Goal: Task Accomplishment & Management: Use online tool/utility

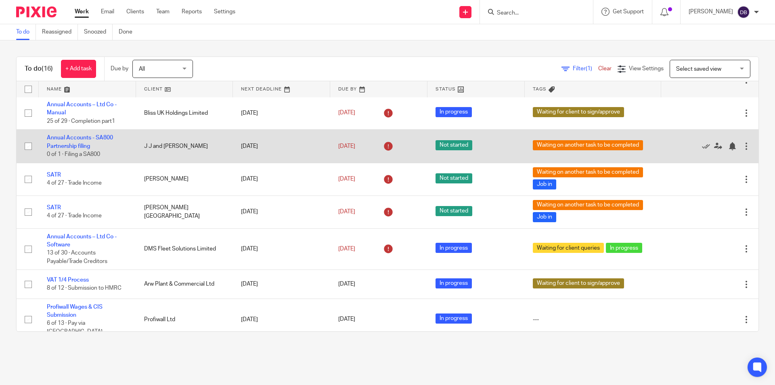
scroll to position [108, 0]
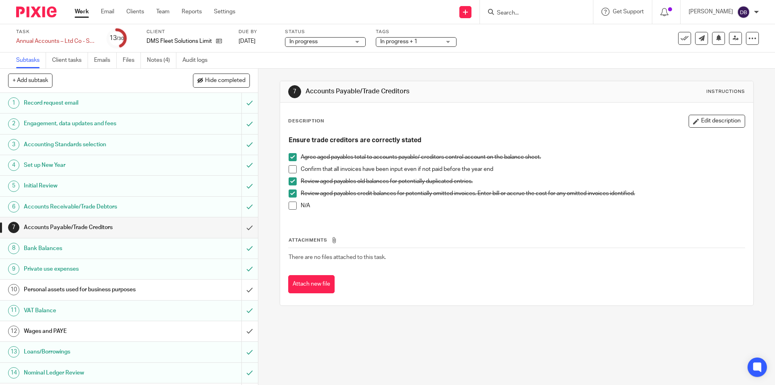
click at [138, 290] on h1 "Personal assets used for business purposes" at bounding box center [94, 289] width 140 height 12
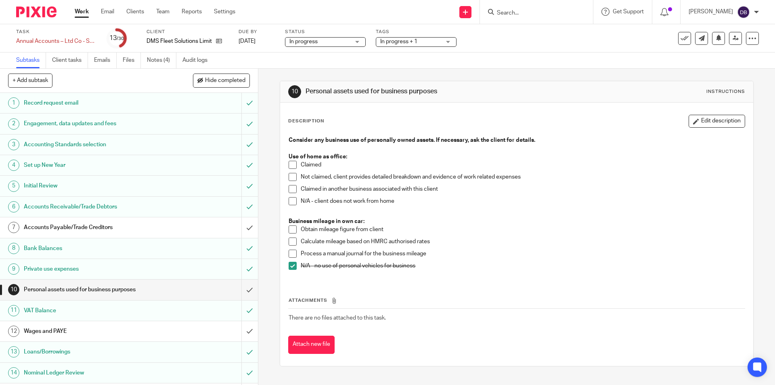
click at [289, 165] on span at bounding box center [293, 165] width 8 height 8
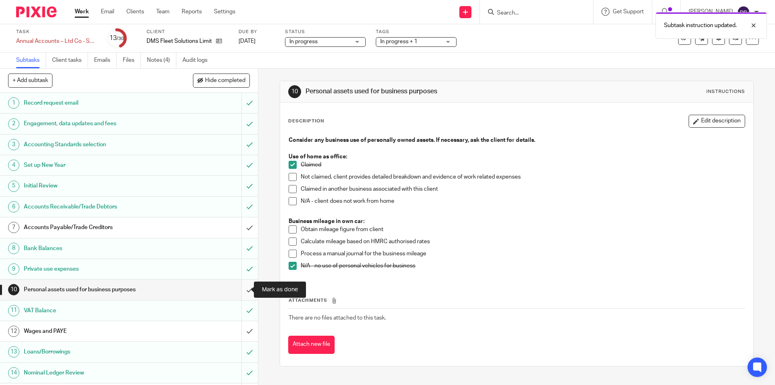
click at [243, 289] on input "submit" at bounding box center [129, 289] width 258 height 20
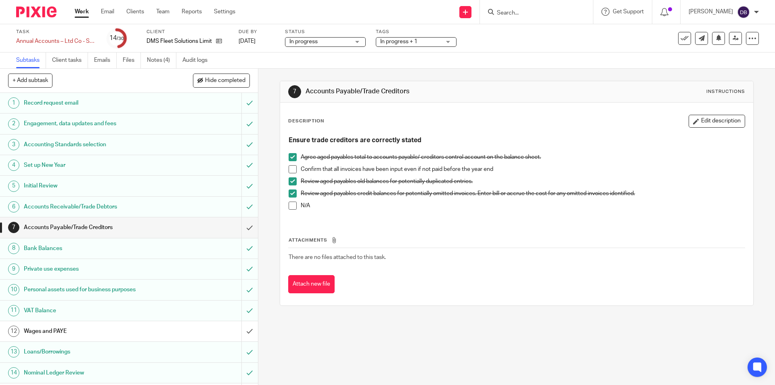
scroll to position [67, 0]
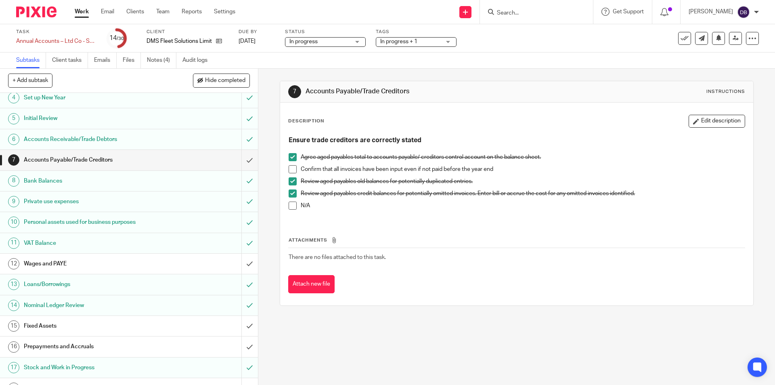
click at [157, 158] on h1 "Accounts Payable/Trade Creditors" at bounding box center [94, 160] width 140 height 12
